Goal: Navigation & Orientation: Go to known website

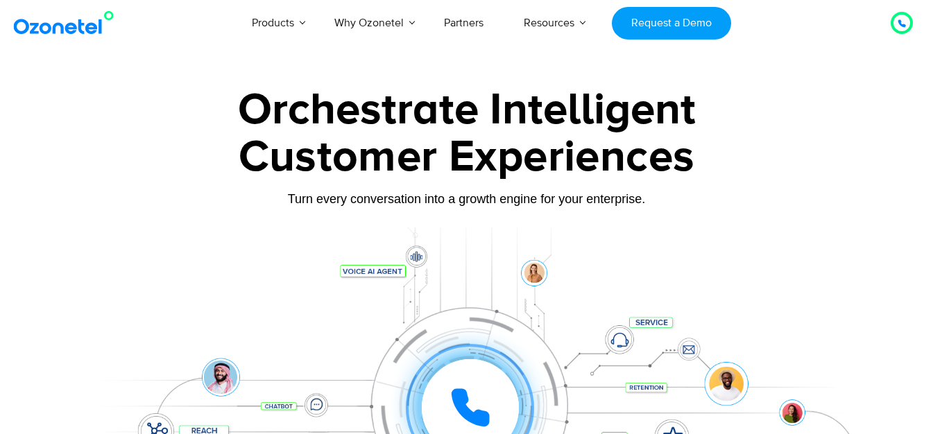
click at [69, 33] on img at bounding box center [66, 22] width 112 height 25
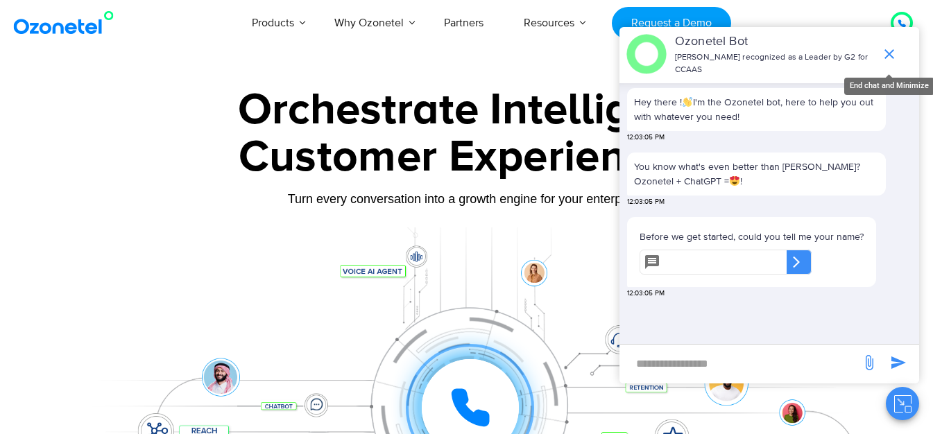
click at [888, 51] on icon "end chat or minimize" at bounding box center [889, 54] width 17 height 17
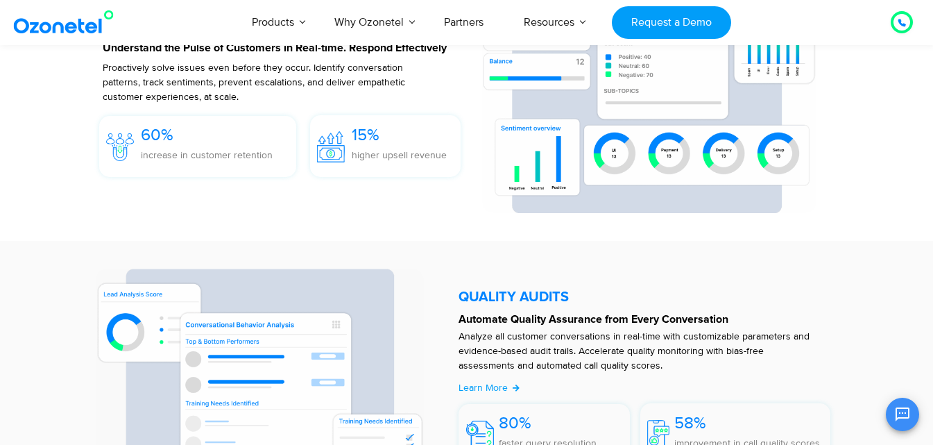
scroll to position [2011, 0]
